Goal: Navigation & Orientation: Find specific page/section

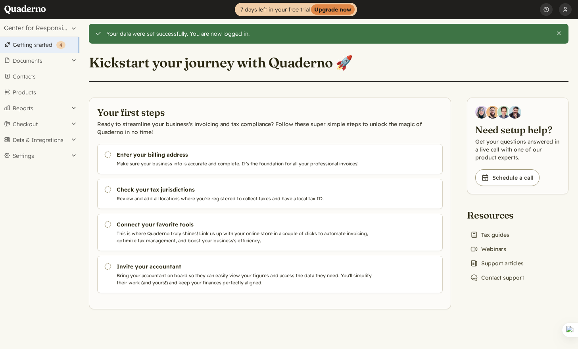
click at [0, 0] on div at bounding box center [0, 0] width 0 height 0
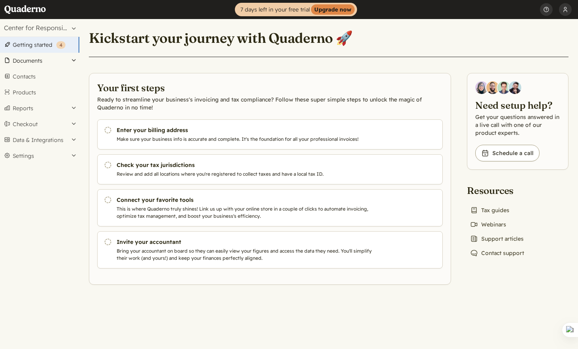
click at [45, 57] on button "Documents" at bounding box center [39, 61] width 79 height 16
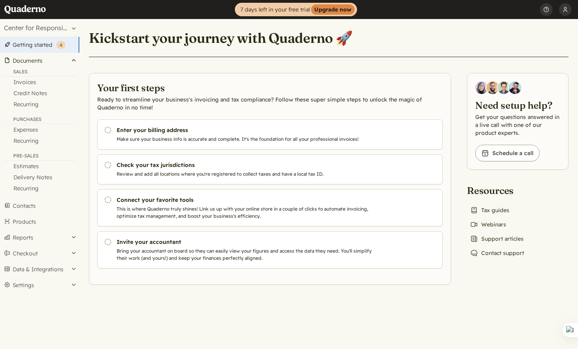
click at [45, 57] on button "Documents" at bounding box center [39, 61] width 79 height 16
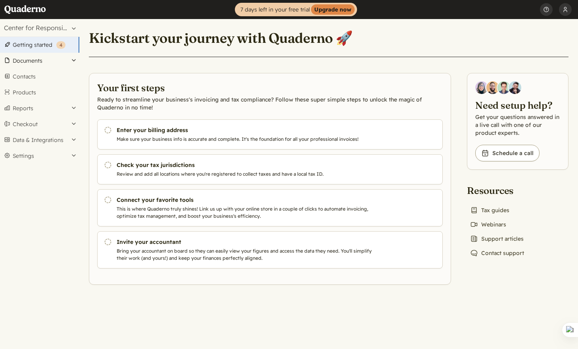
click at [45, 56] on button "Documents" at bounding box center [39, 61] width 79 height 16
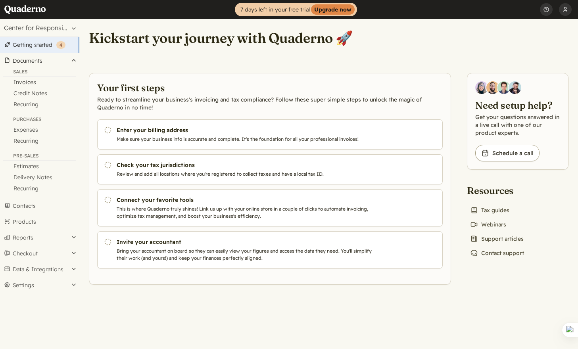
click at [45, 57] on button "Documents" at bounding box center [39, 61] width 79 height 16
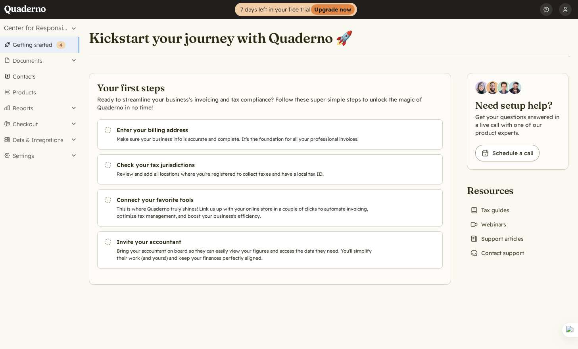
click at [50, 81] on link "Contacts" at bounding box center [39, 77] width 79 height 16
click at [47, 110] on button "Reports" at bounding box center [39, 108] width 79 height 16
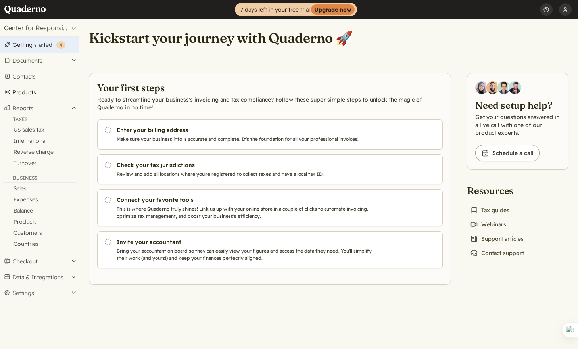
click at [41, 87] on link "Products" at bounding box center [39, 92] width 79 height 16
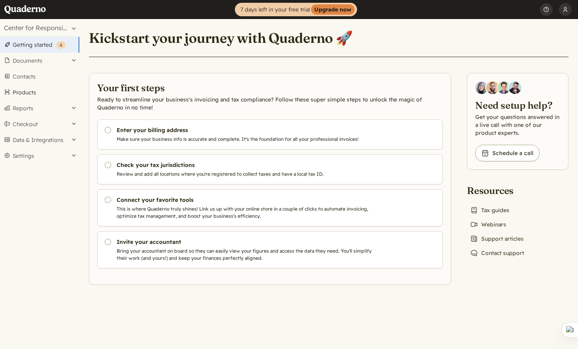
click at [52, 89] on link "Products" at bounding box center [39, 92] width 79 height 16
click at [38, 153] on button "Settings" at bounding box center [39, 156] width 79 height 16
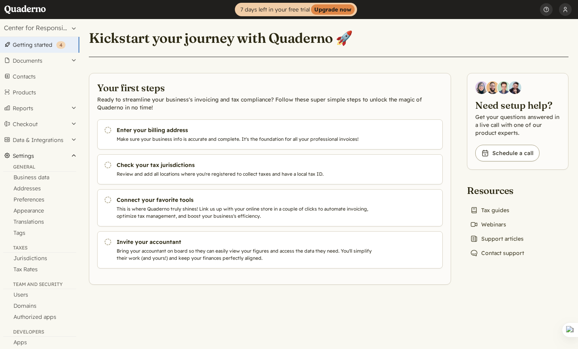
click at [38, 153] on button "Settings" at bounding box center [39, 156] width 79 height 16
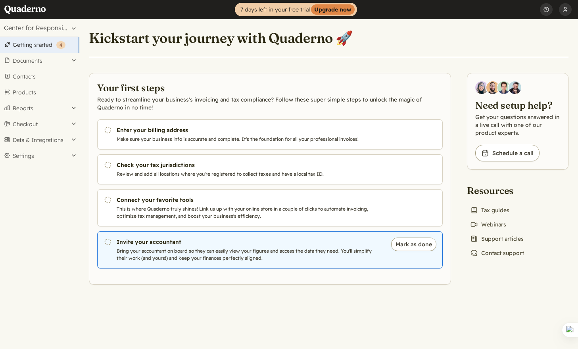
click at [172, 262] on link "Pending Invite your accountant Bring your accountant on board so they can easil…" at bounding box center [269, 249] width 345 height 37
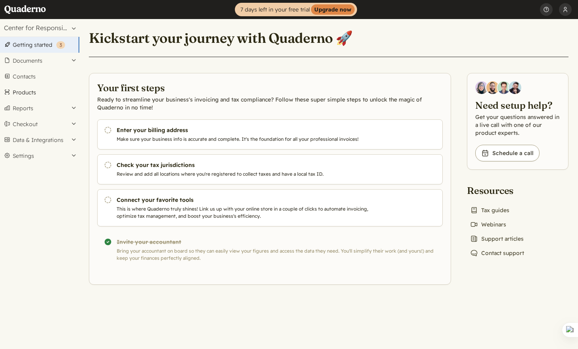
click at [39, 93] on link "Products" at bounding box center [39, 92] width 79 height 16
